Goal: Transaction & Acquisition: Book appointment/travel/reservation

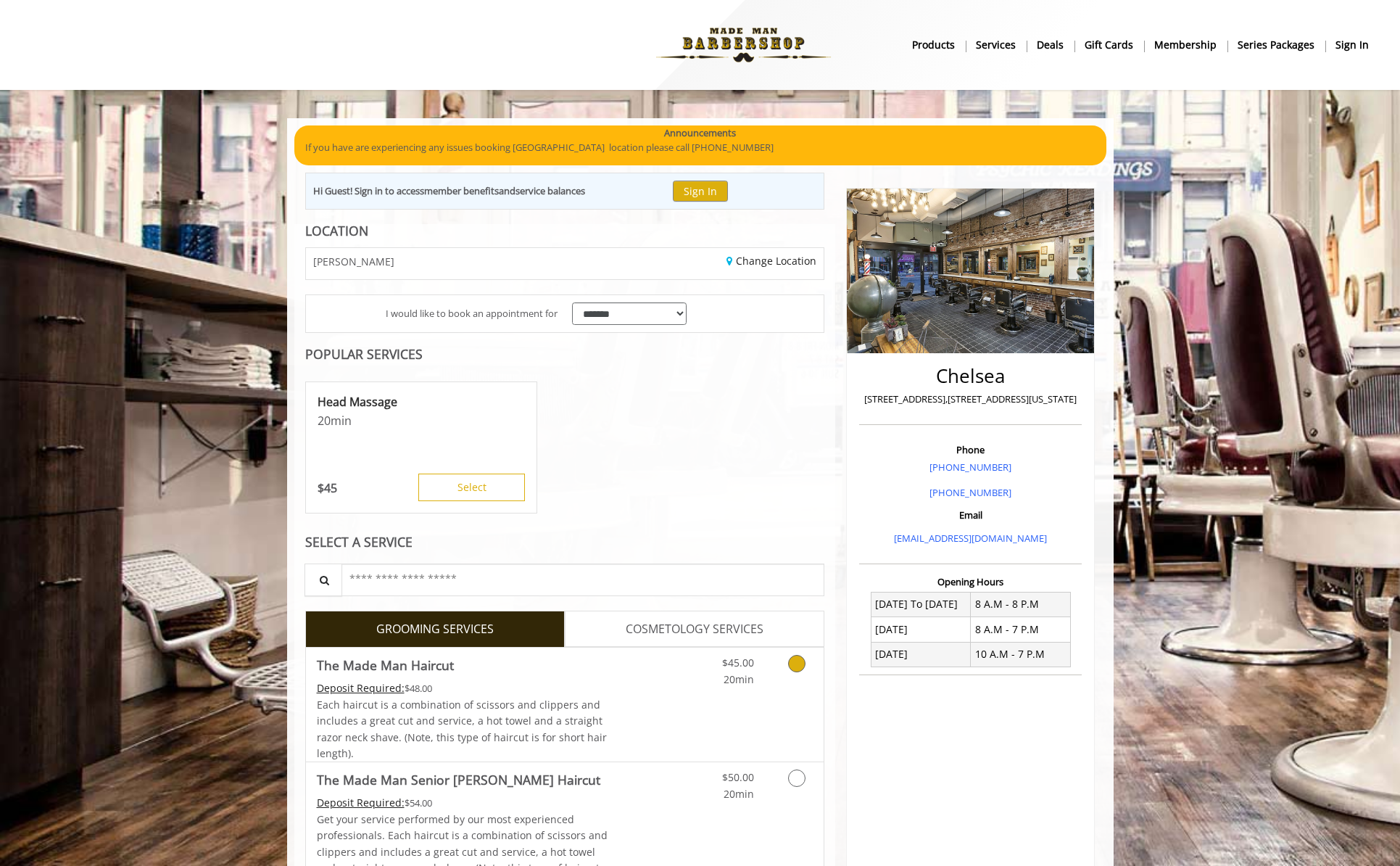
click at [781, 672] on link "Grooming services" at bounding box center [794, 667] width 37 height 40
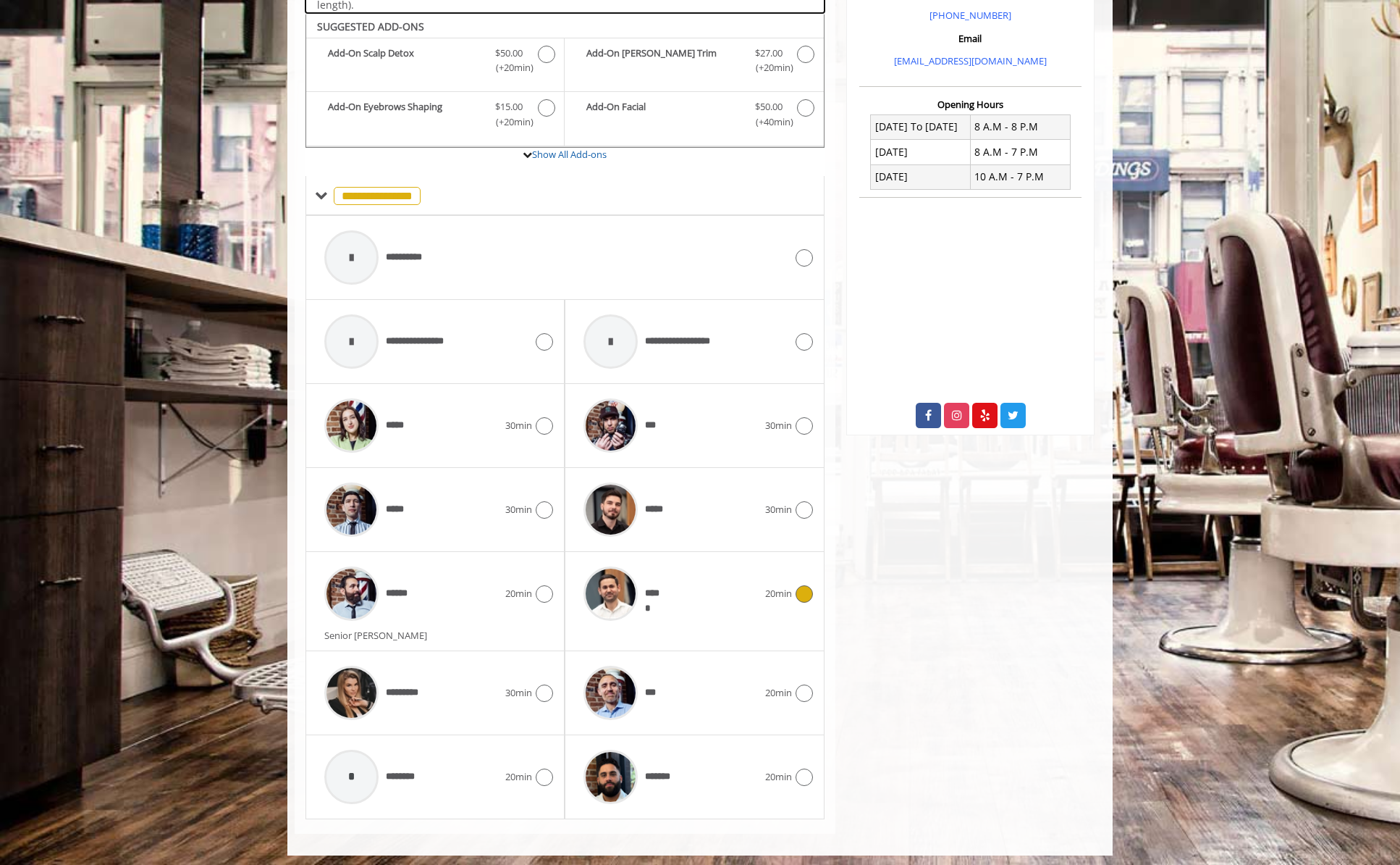
scroll to position [482, 0]
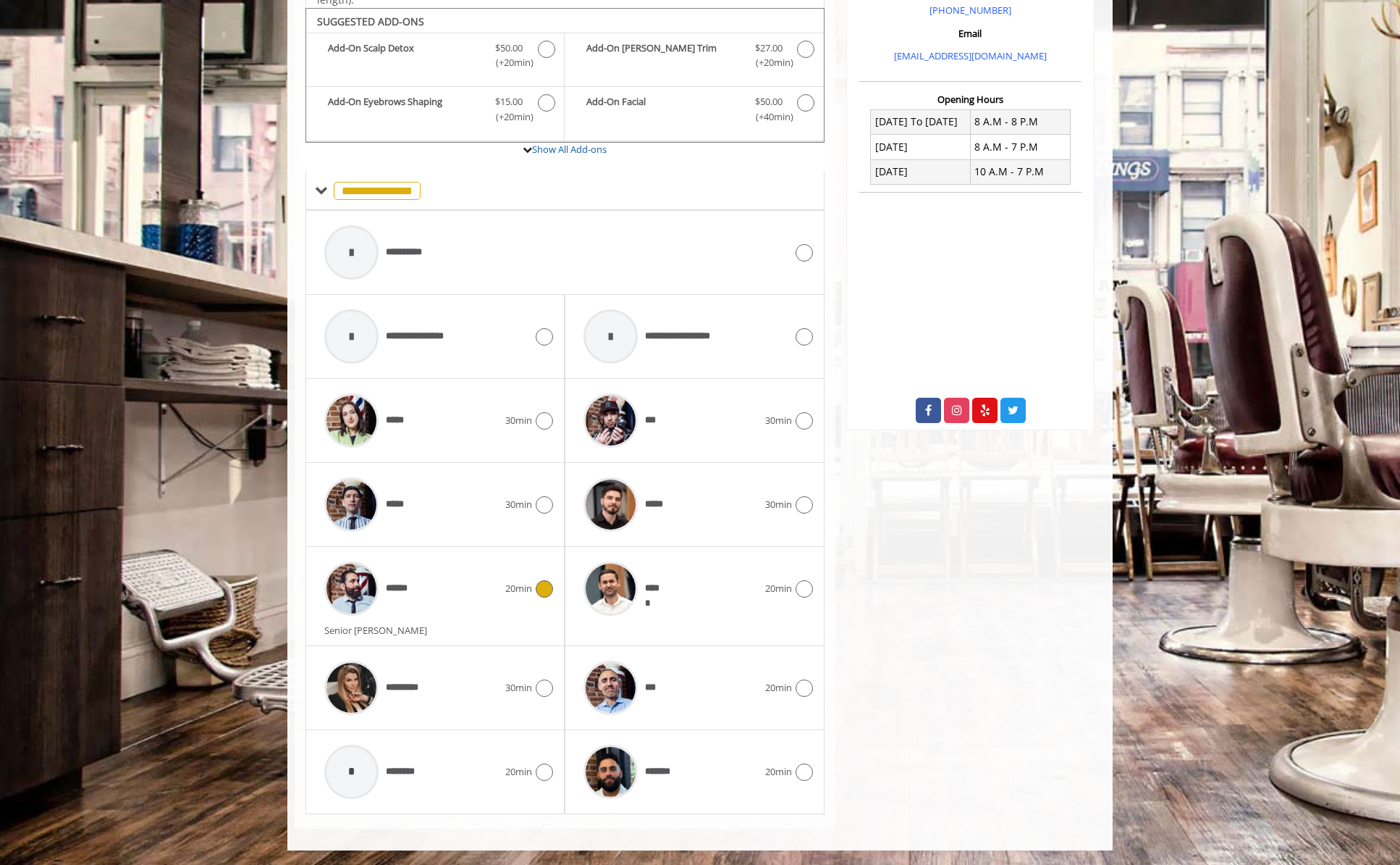
click at [347, 599] on img at bounding box center [351, 588] width 55 height 55
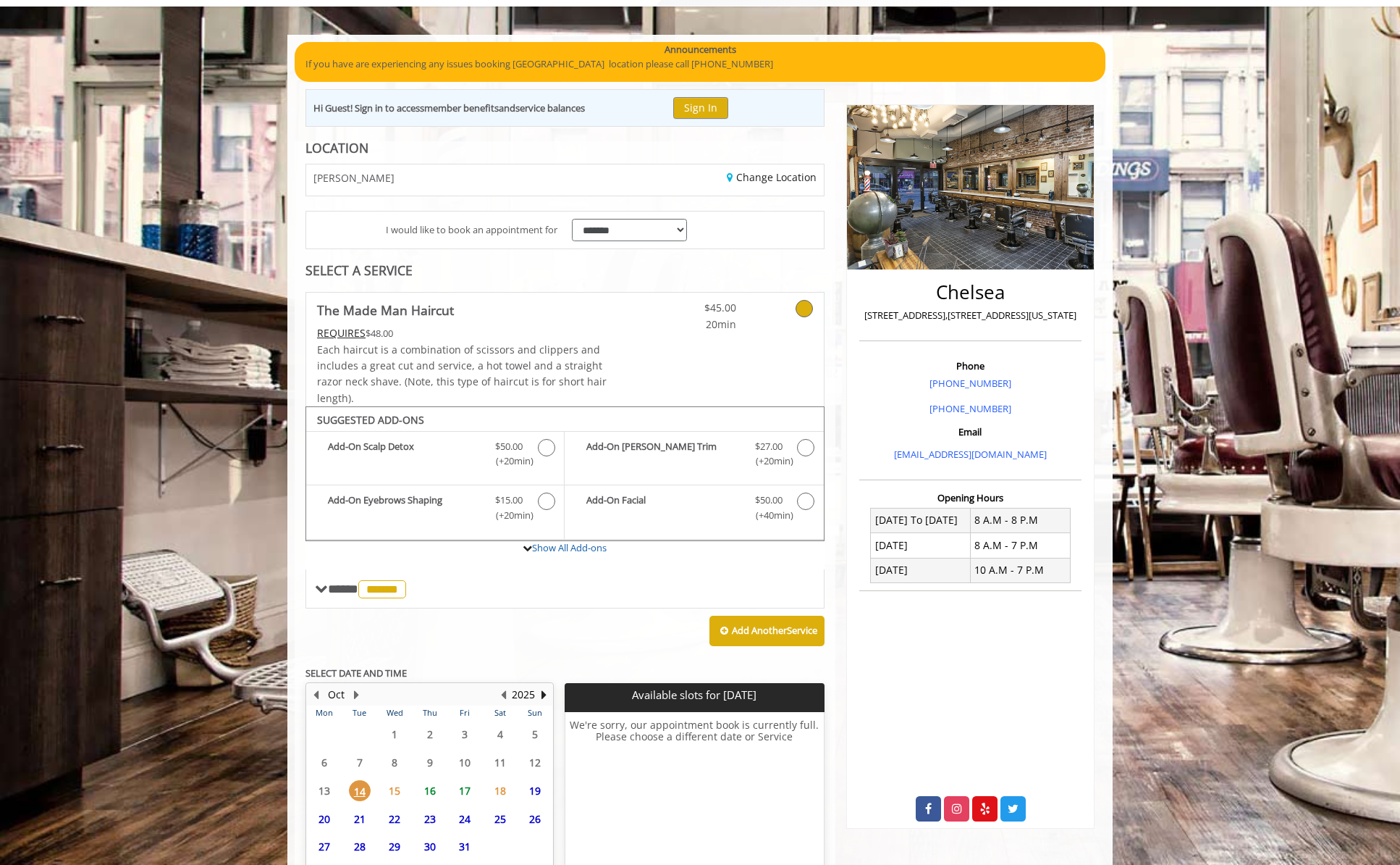
scroll to position [199, 0]
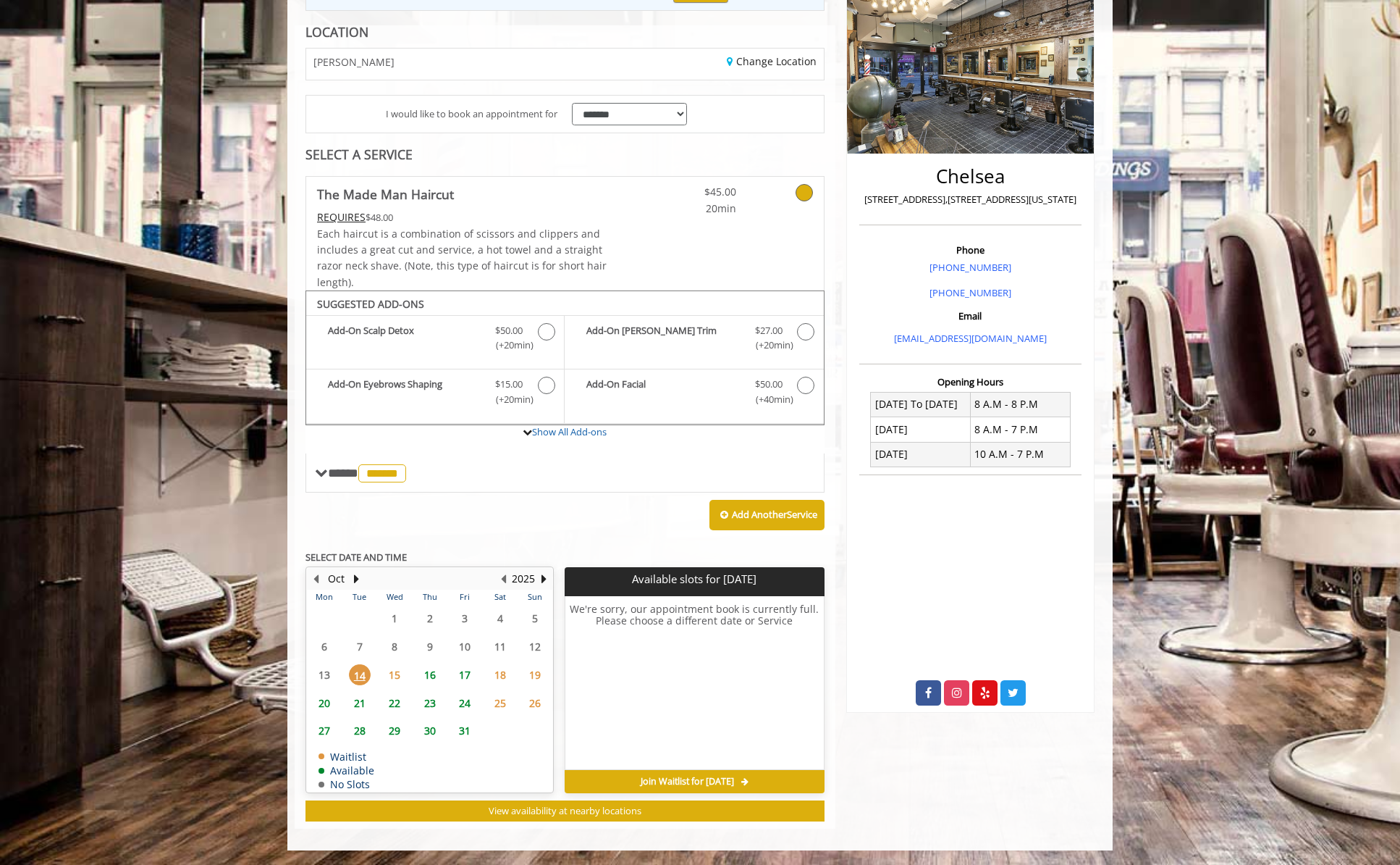
click at [398, 675] on span "15" at bounding box center [394, 674] width 21 height 21
click at [431, 677] on span "16" at bounding box center [429, 674] width 21 height 21
